Goal: Book appointment/travel/reservation

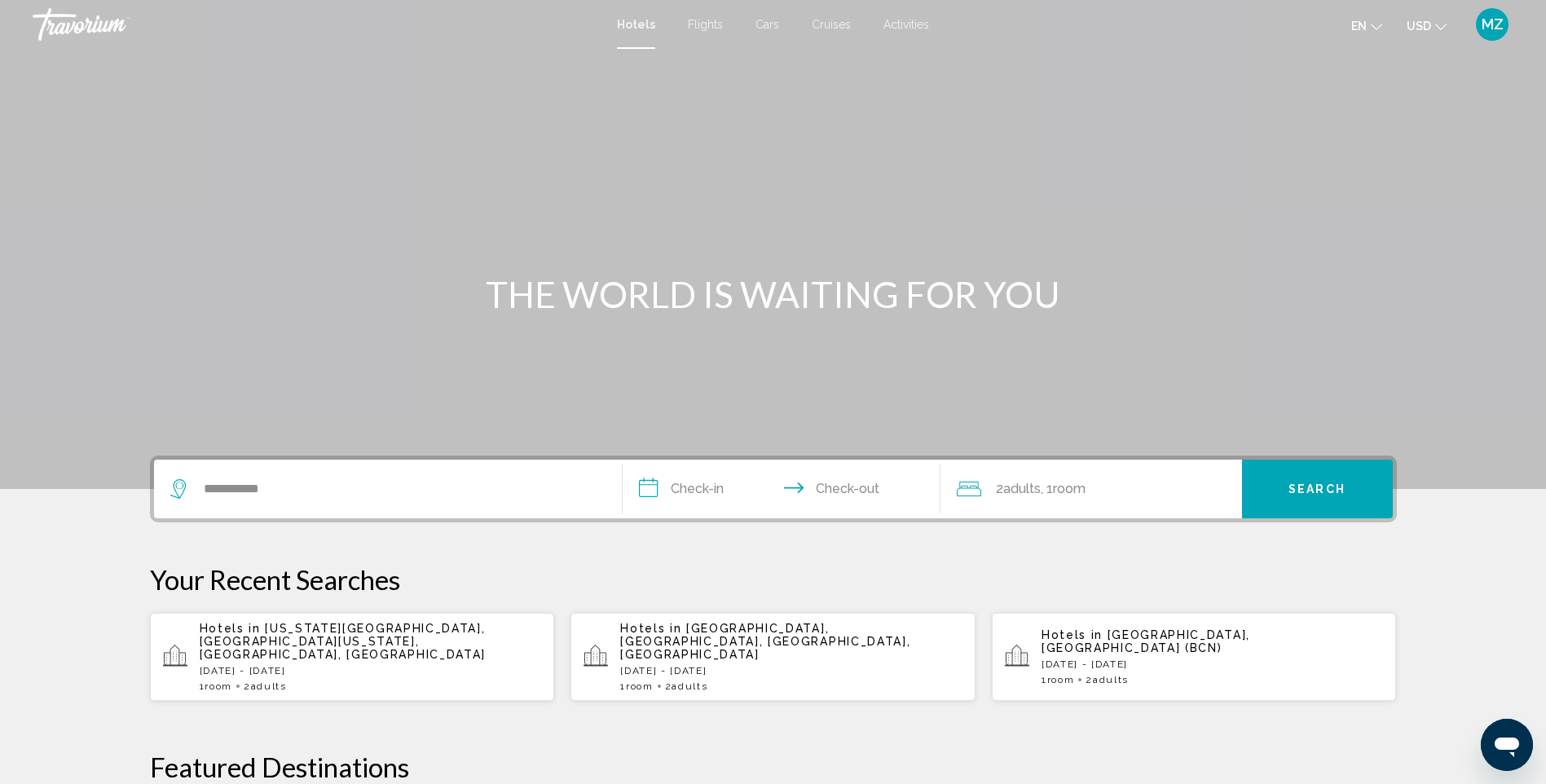
click at [86, 26] on div "Travorium" at bounding box center [113, 24] width 163 height 32
click at [1496, 26] on span "MZ" at bounding box center [1493, 25] width 22 height 17
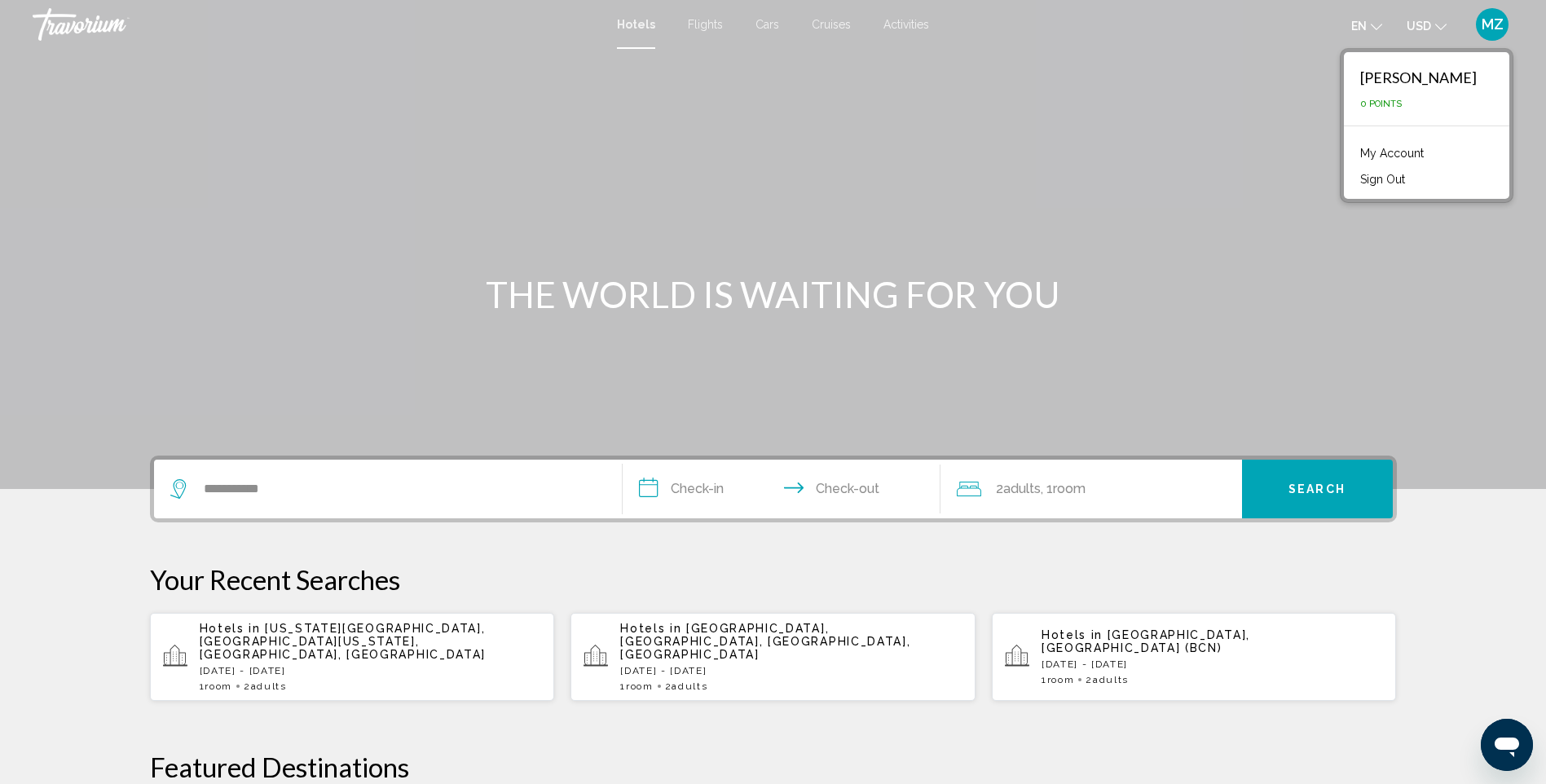
click at [1425, 153] on link "My Account" at bounding box center [1392, 153] width 79 height 22
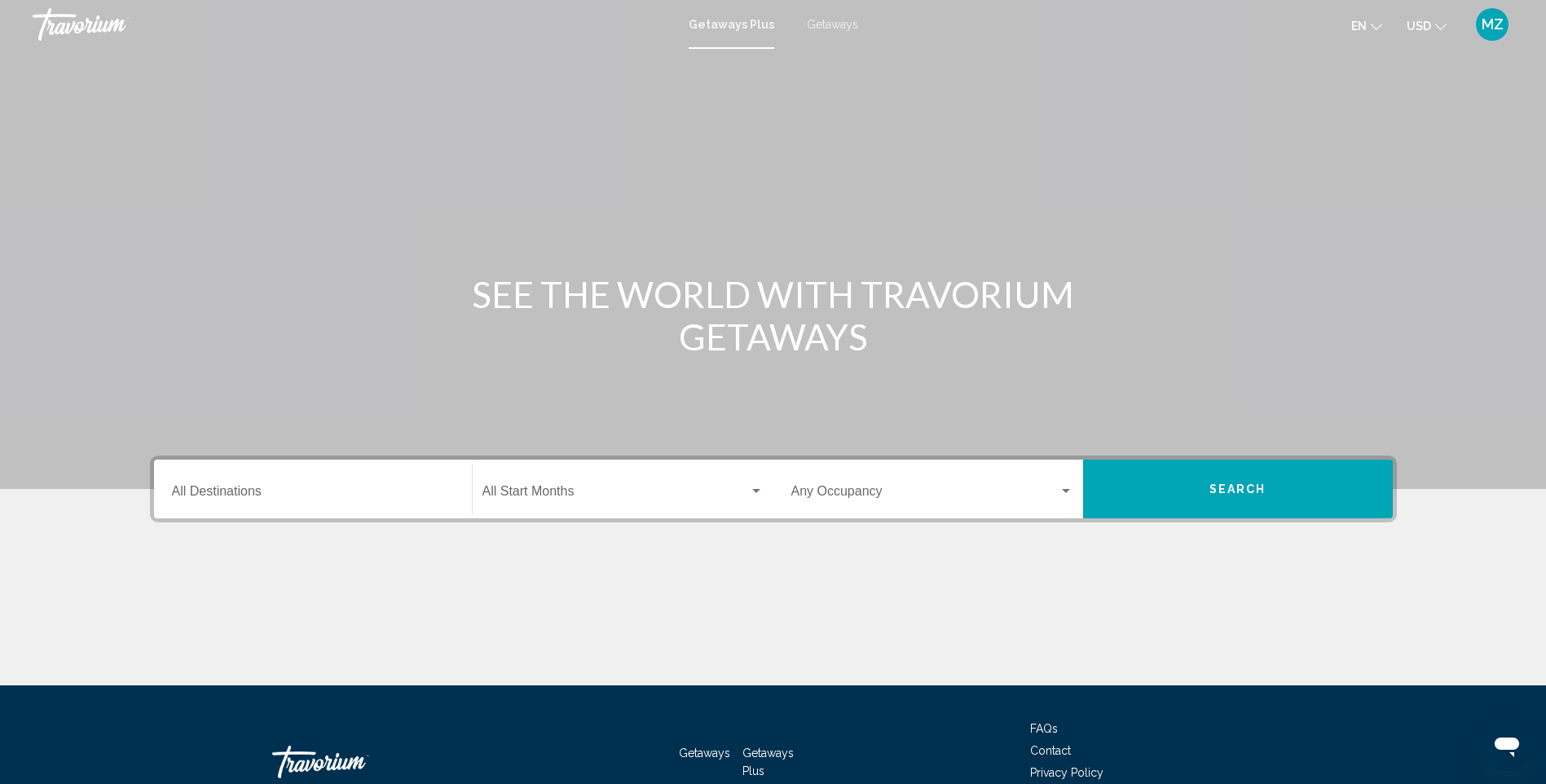
click at [831, 25] on span "Getaways" at bounding box center [833, 25] width 51 height 13
click at [828, 27] on span "Getaways" at bounding box center [833, 25] width 51 height 13
click at [249, 490] on input "Destination All Destinations" at bounding box center [313, 495] width 282 height 15
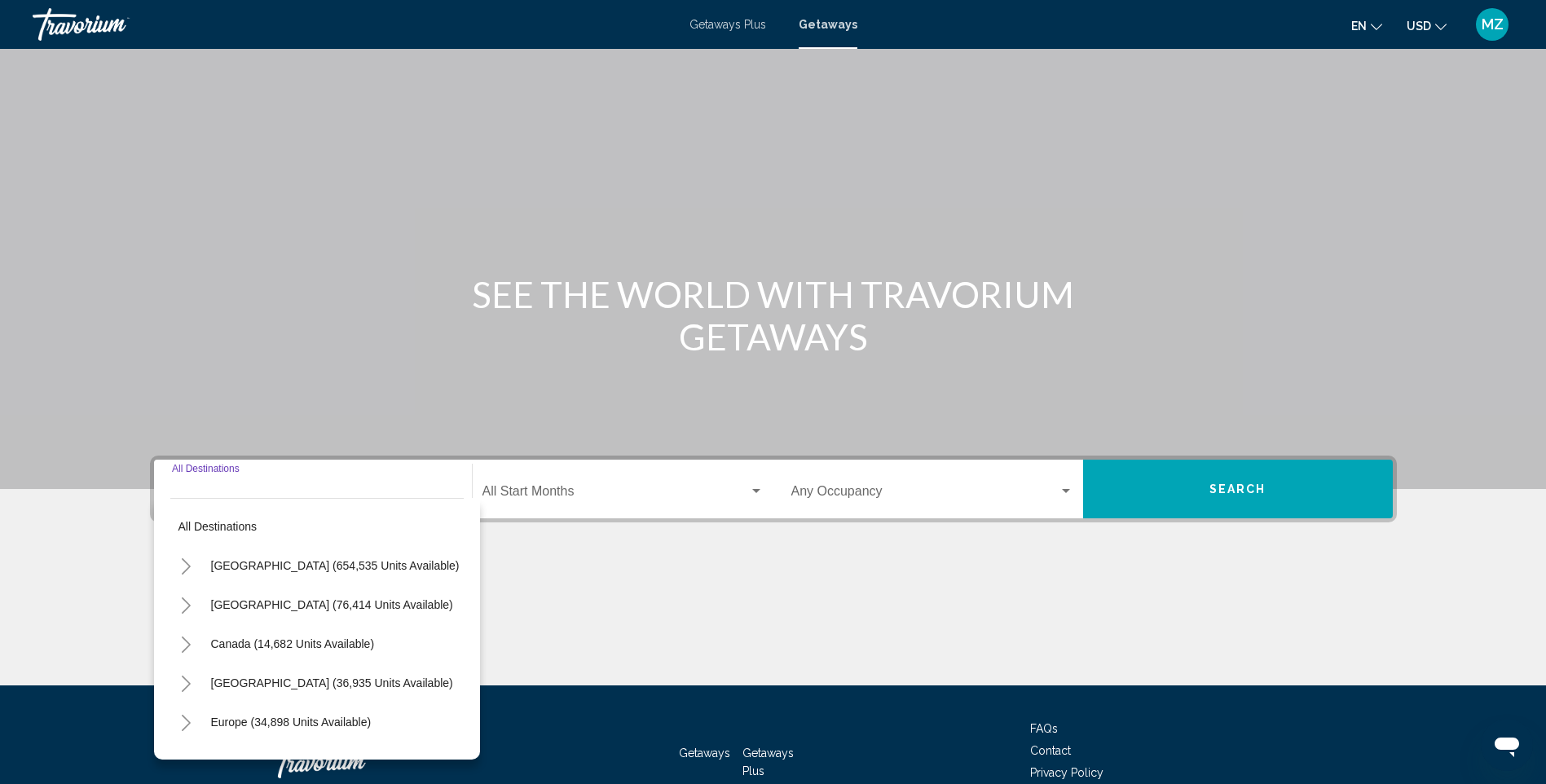
scroll to position [101, 0]
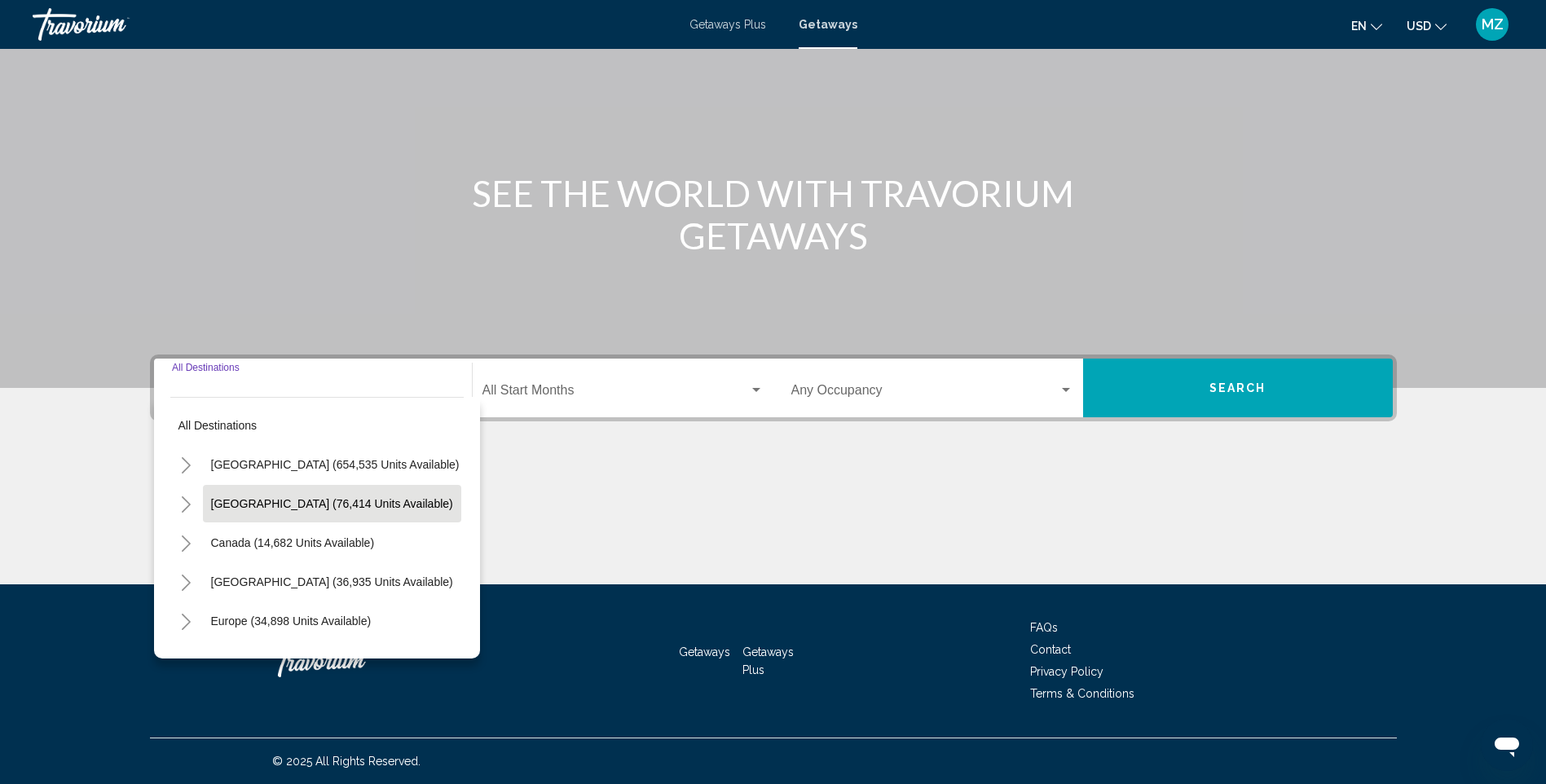
click at [311, 496] on button "[GEOGRAPHIC_DATA] (76,414 units available)" at bounding box center [332, 503] width 258 height 37
type input "**********"
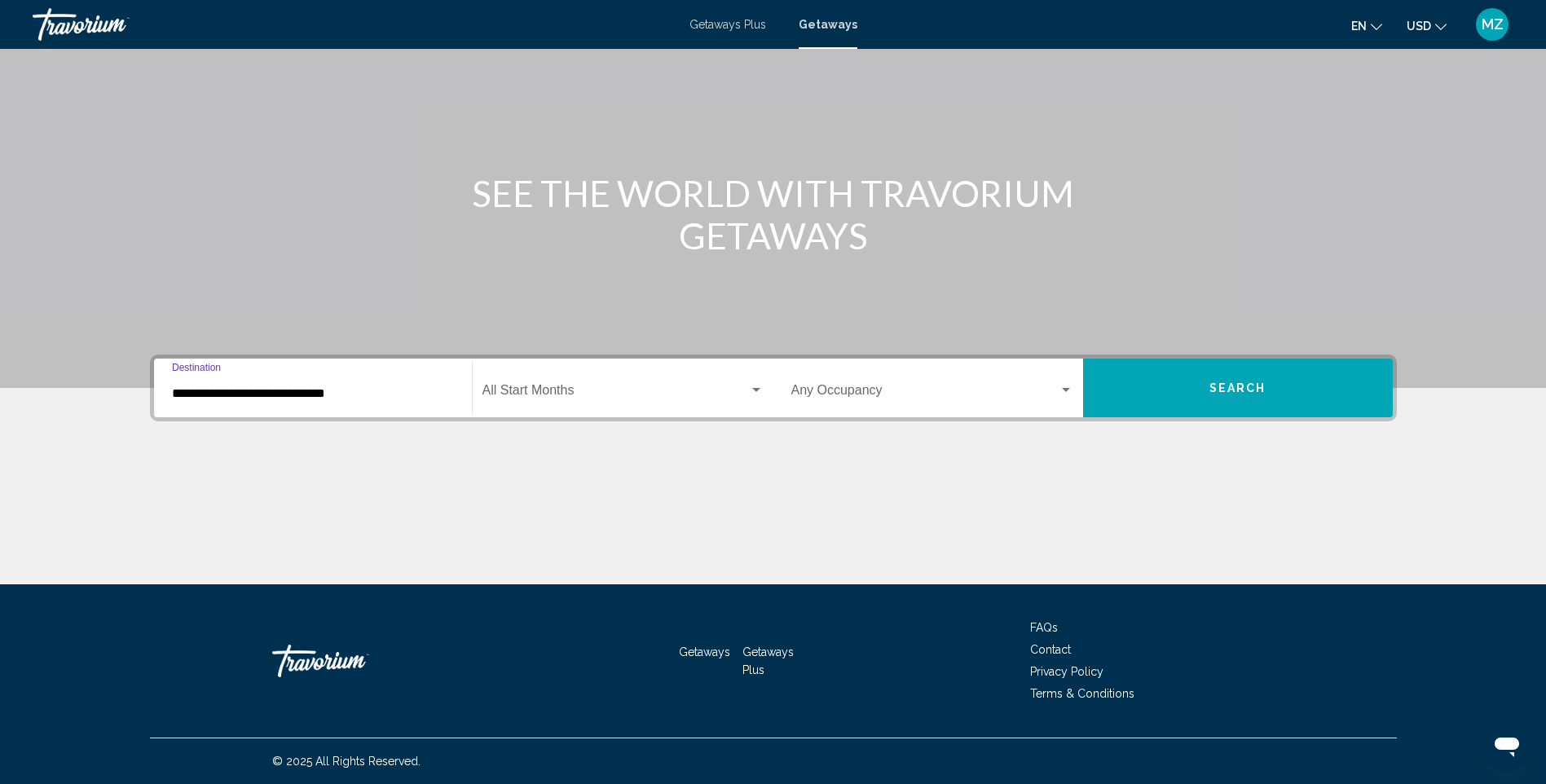
click at [654, 391] on span "Search widget" at bounding box center [616, 394] width 267 height 15
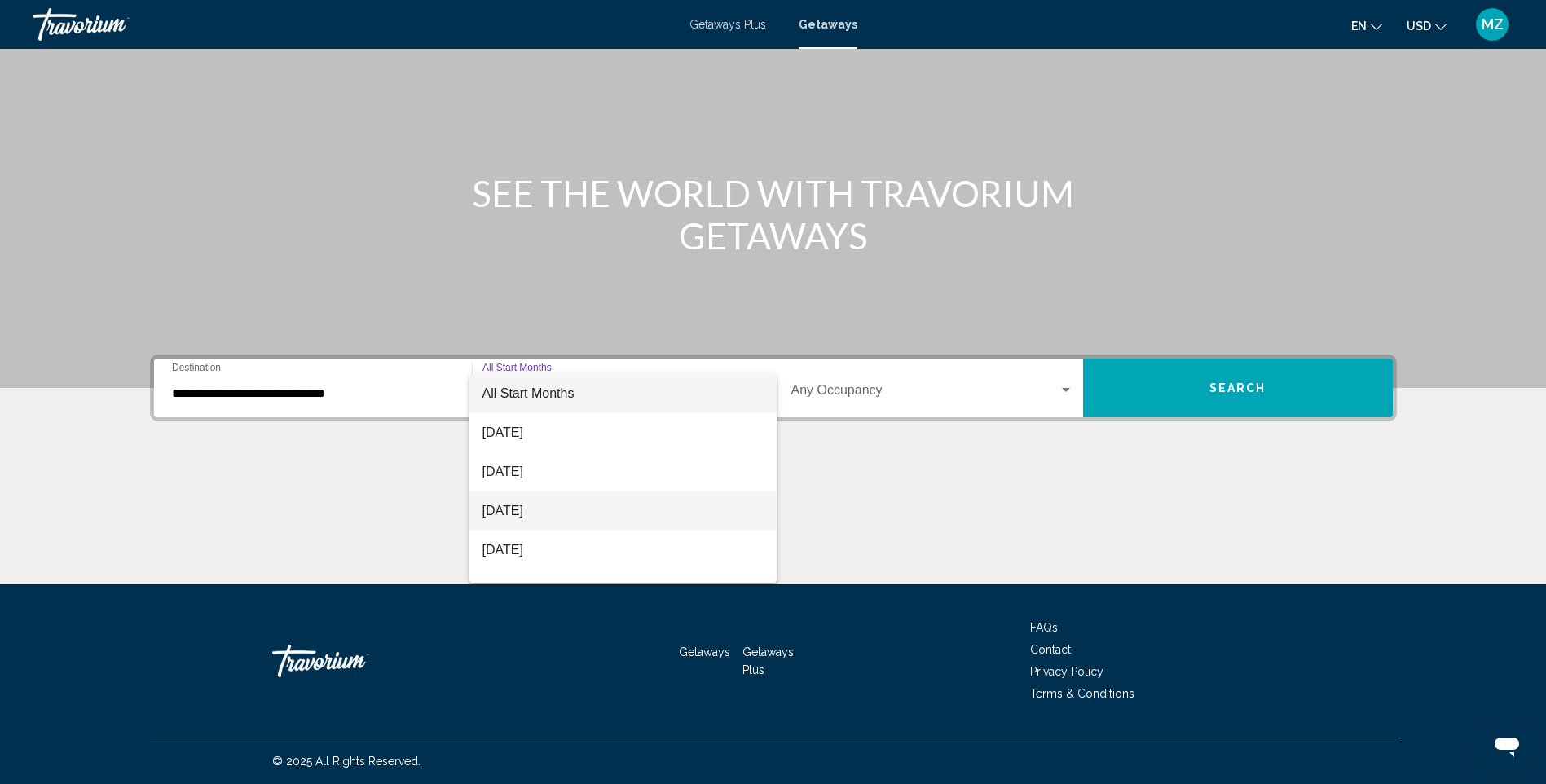
scroll to position [81, 0]
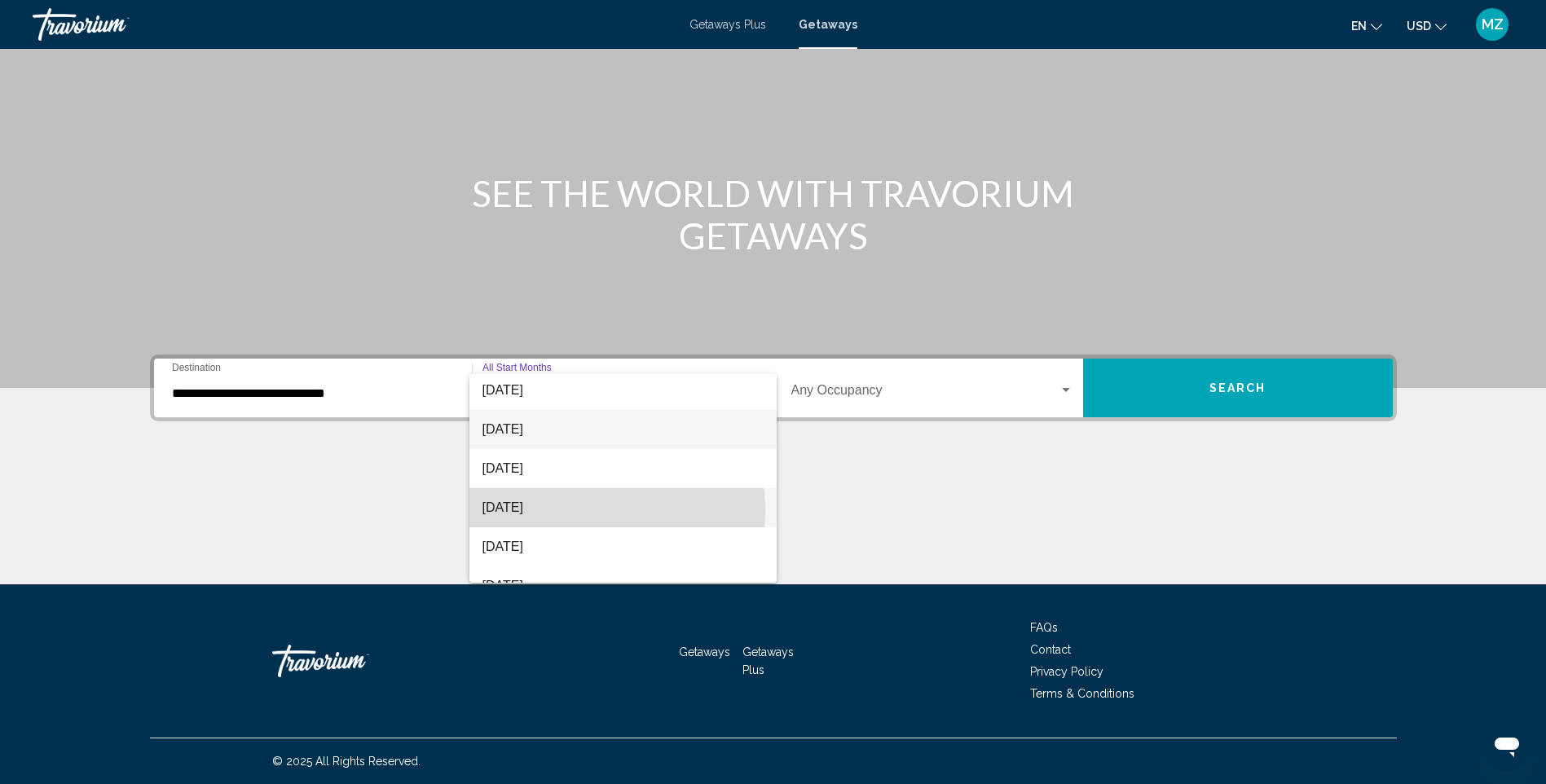
click at [570, 511] on span "[DATE]" at bounding box center [624, 507] width 282 height 39
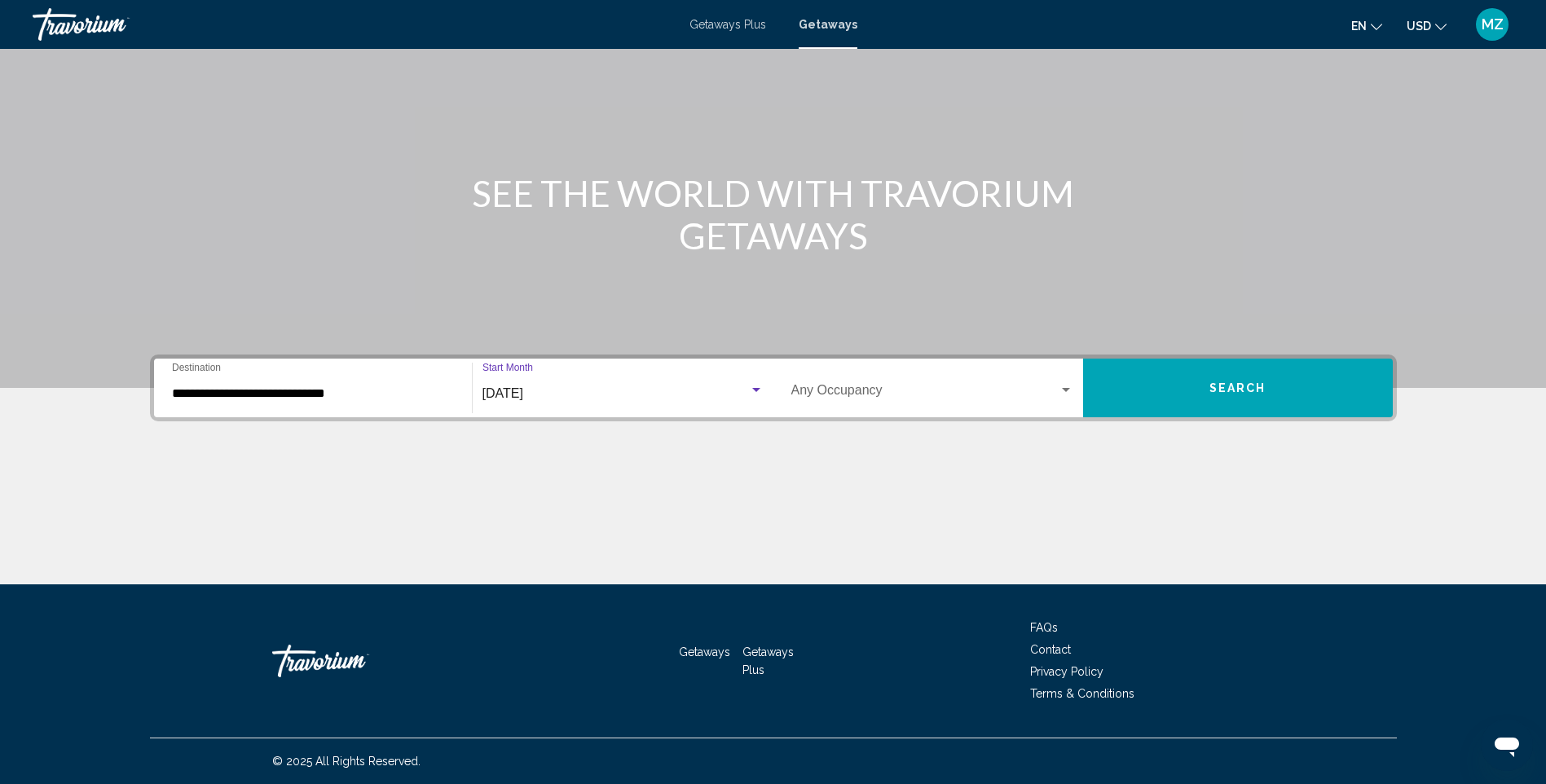
click at [879, 390] on span "Search widget" at bounding box center [925, 394] width 267 height 15
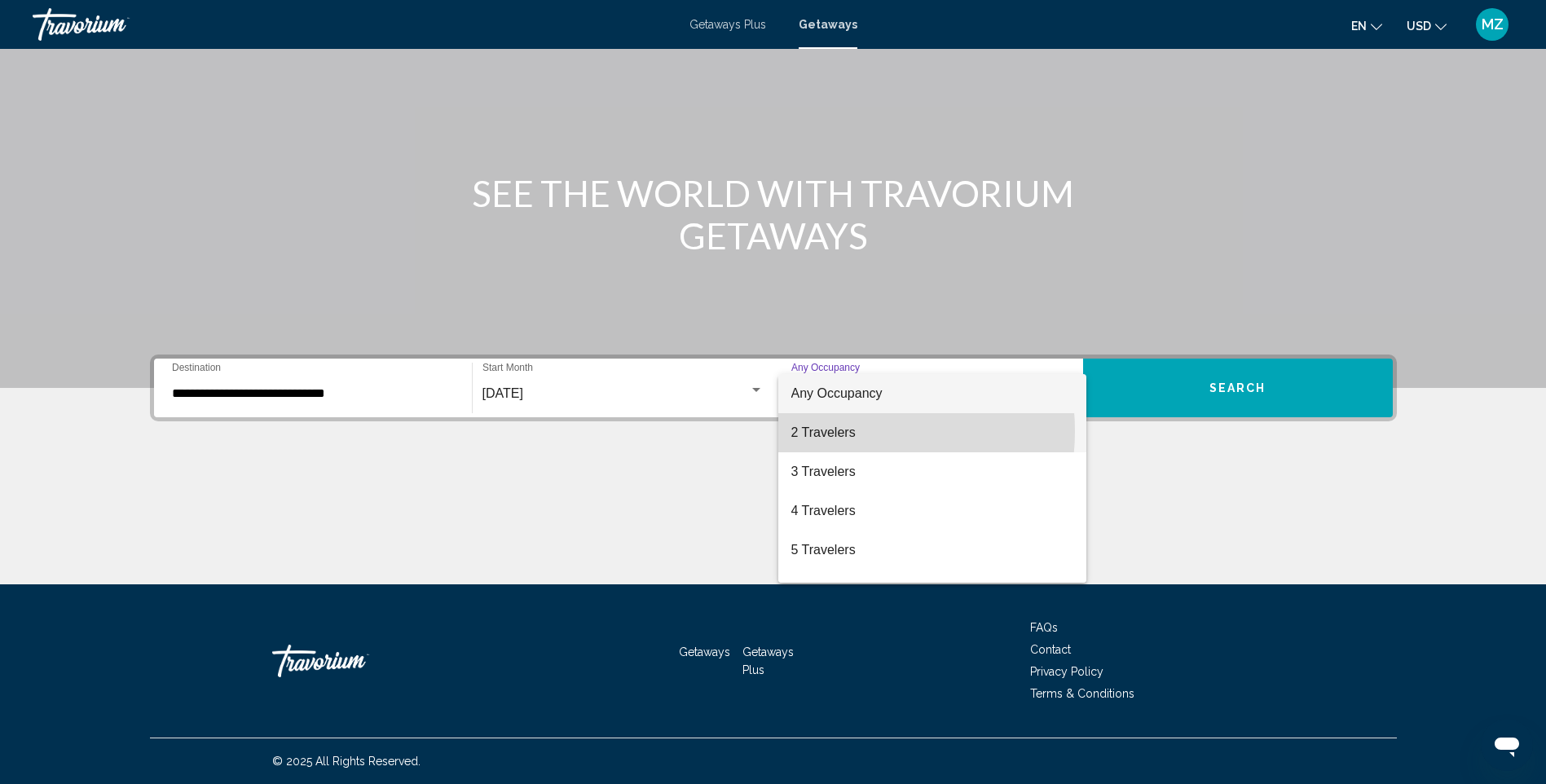
click at [841, 431] on span "2 Travelers" at bounding box center [932, 432] width 282 height 39
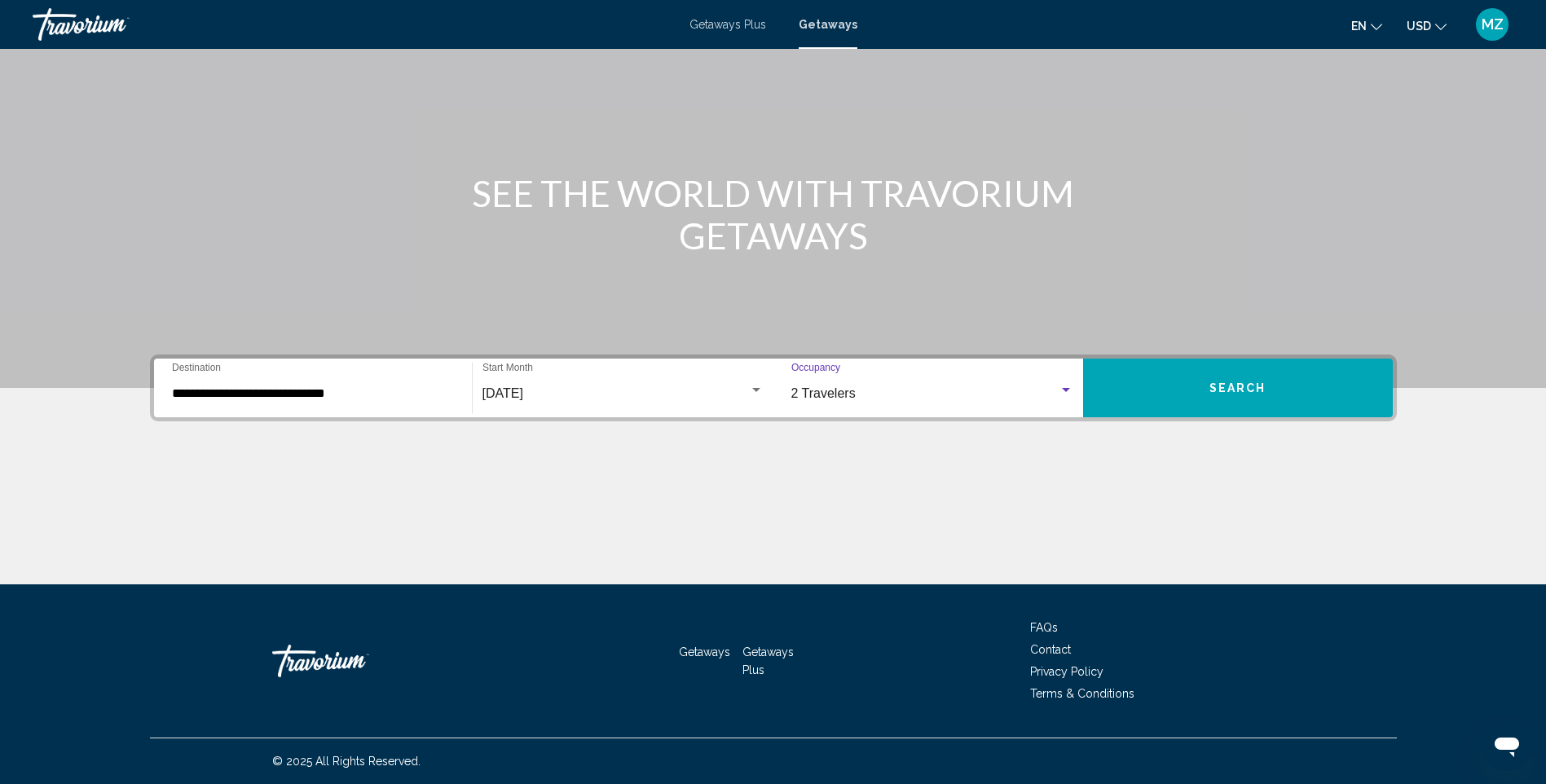
click at [1214, 373] on button "Search" at bounding box center [1238, 387] width 310 height 59
